Goal: Check status: Check status

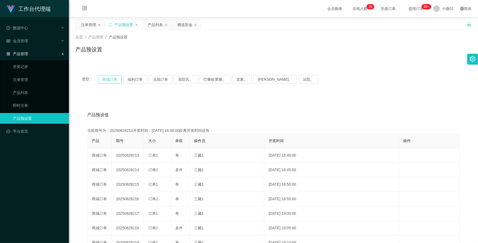
click at [114, 76] on button "商城订单" at bounding box center [110, 79] width 24 height 9
click at [91, 25] on div "注单管理" at bounding box center [88, 25] width 15 height 10
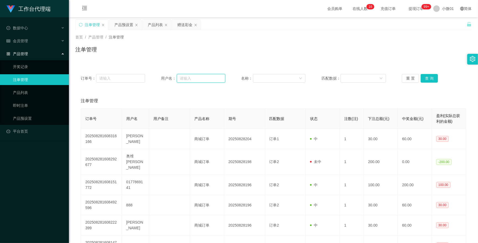
click at [195, 80] on input "text" at bounding box center [201, 78] width 48 height 9
paste input "60126919203"
type input "60126919203"
click at [422, 77] on button "查 询" at bounding box center [429, 78] width 17 height 9
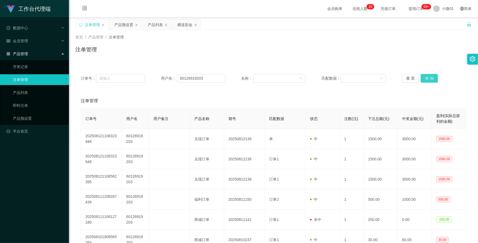
click at [428, 78] on button "查 询" at bounding box center [429, 78] width 17 height 9
click at [428, 78] on div "重 置 查 询" at bounding box center [434, 78] width 64 height 9
click at [428, 78] on button "查 询" at bounding box center [429, 78] width 17 height 9
click at [428, 78] on div "重 置 查 询" at bounding box center [434, 78] width 64 height 9
click at [428, 78] on button "查 询" at bounding box center [429, 78] width 17 height 9
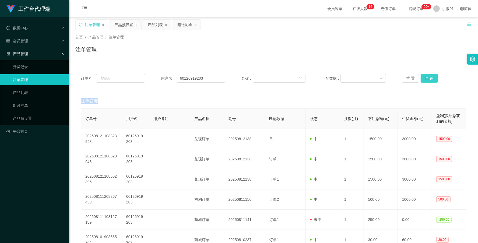
click at [428, 78] on div "重 置 查 询" at bounding box center [434, 78] width 64 height 9
click at [117, 27] on div "产品预设置" at bounding box center [123, 25] width 19 height 10
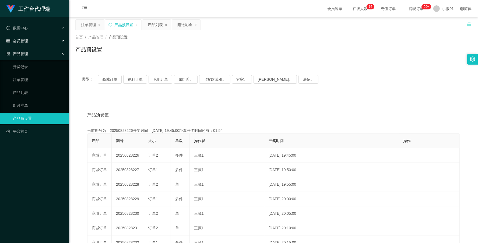
click at [28, 42] on font "会员管理" at bounding box center [20, 41] width 15 height 4
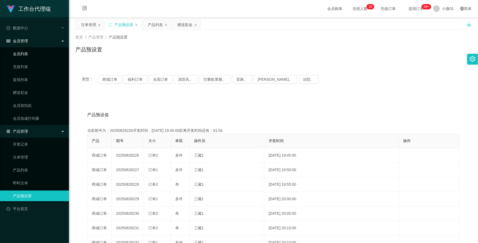
drag, startPoint x: 26, startPoint y: 54, endPoint x: 114, endPoint y: 61, distance: 88.6
click at [26, 54] on link "会员列表" at bounding box center [39, 53] width 52 height 11
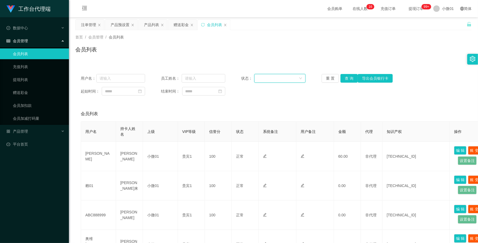
click at [287, 77] on div at bounding box center [278, 78] width 41 height 8
click at [176, 26] on div "赠送彩金" at bounding box center [181, 25] width 15 height 10
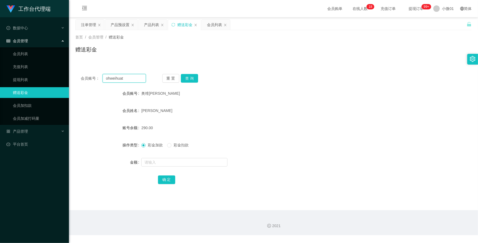
drag, startPoint x: 131, startPoint y: 78, endPoint x: -8, endPoint y: 67, distance: 138.9
click at [0, 67] on html "工作台代理端 数据中心 会员管理 会员列表 充值列表 提现列表 赠送彩金 会员加扣款 会员加减打码量 产品管理 开奖记录 注单管理 产品列表 即时注单 产品预…" at bounding box center [239, 121] width 478 height 243
paste input "60126919203"
type input "60126919203"
click at [186, 80] on button "查 询" at bounding box center [189, 78] width 17 height 9
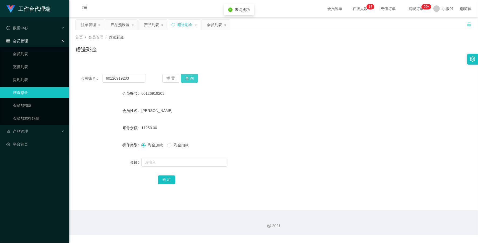
click at [186, 80] on button "查 询" at bounding box center [189, 78] width 17 height 9
click at [186, 80] on div "重 置 查 询" at bounding box center [194, 78] width 65 height 9
click at [186, 80] on button "查 询" at bounding box center [189, 78] width 17 height 9
click at [186, 80] on div "重 置 查 询" at bounding box center [194, 78] width 65 height 9
click at [93, 24] on div "注单管理" at bounding box center [88, 25] width 15 height 10
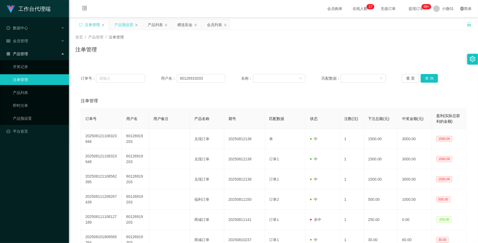
click at [124, 23] on div "产品预设置" at bounding box center [123, 25] width 19 height 10
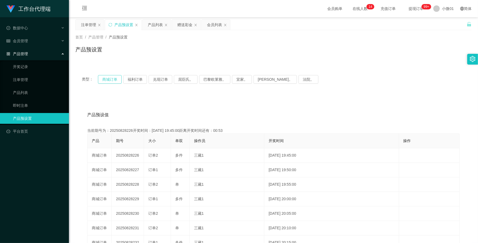
click at [105, 77] on button "商城订单" at bounding box center [110, 79] width 24 height 9
